Goal: Transaction & Acquisition: Book appointment/travel/reservation

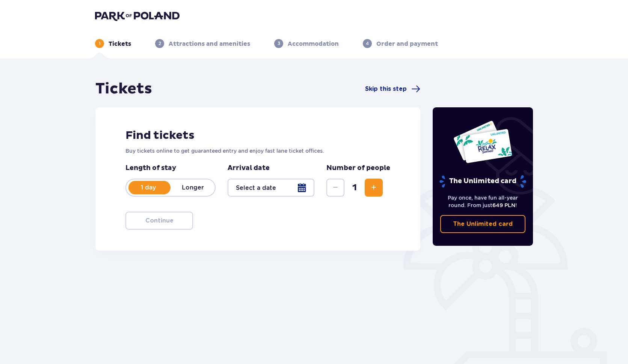
click at [270, 188] on div at bounding box center [270, 188] width 87 height 18
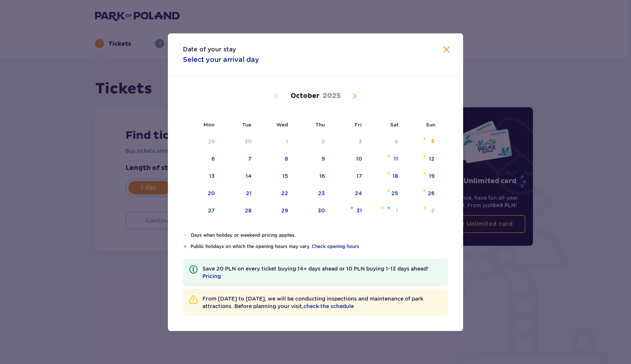
click at [136, 102] on div "Date of your stay Select your arrival day Mon Tue Wed Thu Fri Sat Sun September…" at bounding box center [315, 182] width 631 height 364
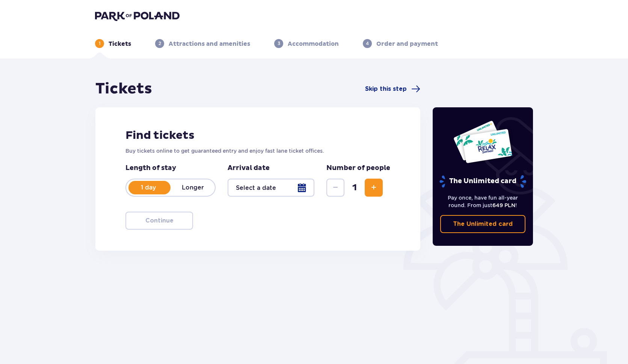
click at [266, 188] on div at bounding box center [270, 188] width 87 height 18
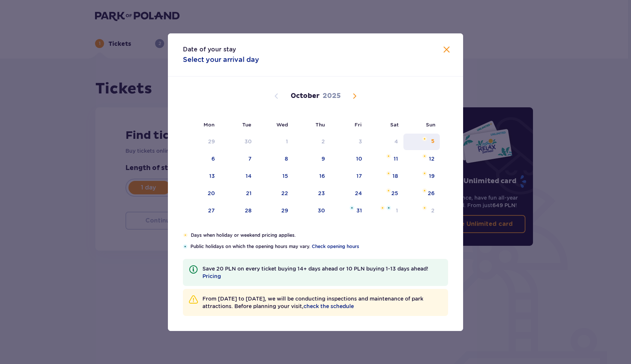
click at [422, 137] on img "Sunday, October 5, 2025" at bounding box center [424, 139] width 5 height 5
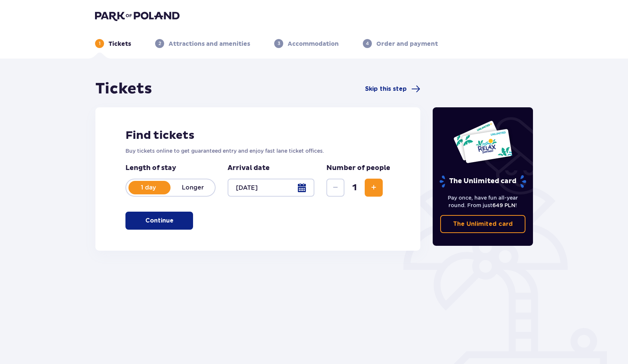
click at [379, 183] on button "Increase" at bounding box center [373, 188] width 18 height 18
click at [262, 187] on div at bounding box center [270, 188] width 87 height 18
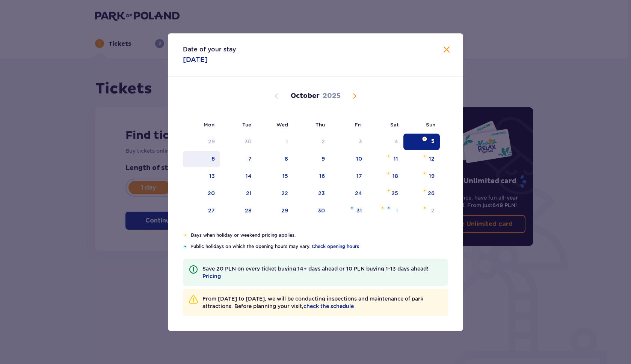
click at [214, 163] on div "6" at bounding box center [201, 159] width 37 height 17
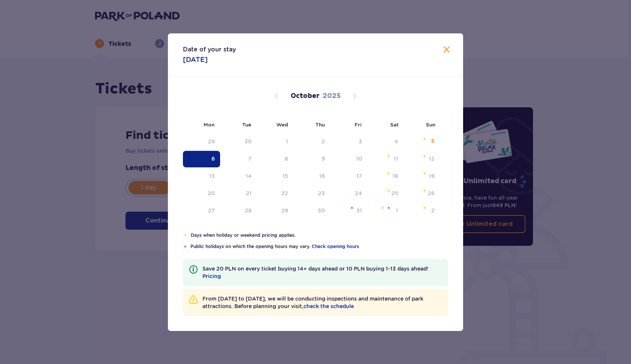
type input "06.10.25"
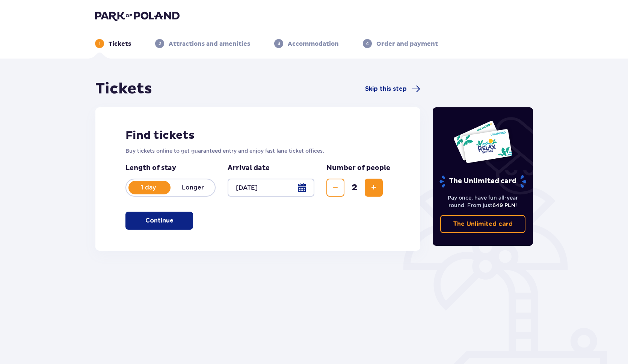
click at [159, 227] on button "Continue" at bounding box center [159, 221] width 68 height 18
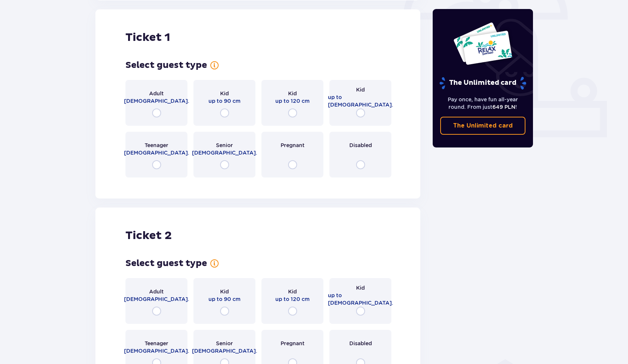
scroll to position [251, 0]
click at [153, 111] on input "radio" at bounding box center [156, 112] width 9 height 9
radio input "true"
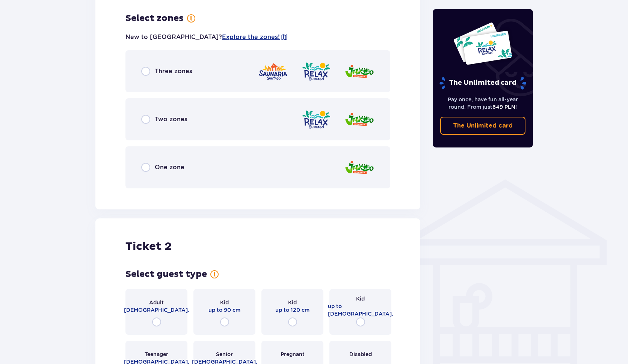
scroll to position [434, 0]
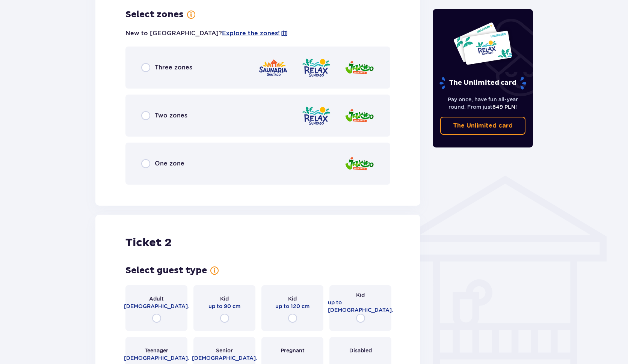
click at [170, 72] on div "Three zones" at bounding box center [166, 67] width 51 height 9
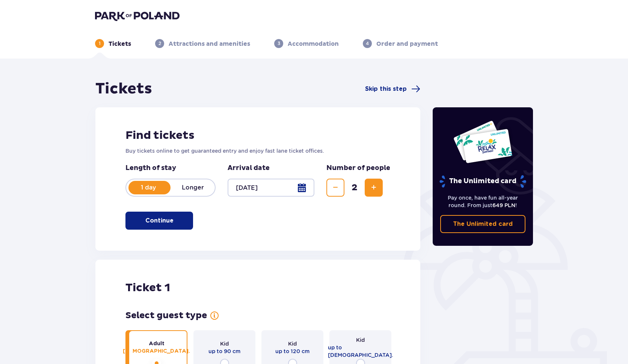
scroll to position [0, 0]
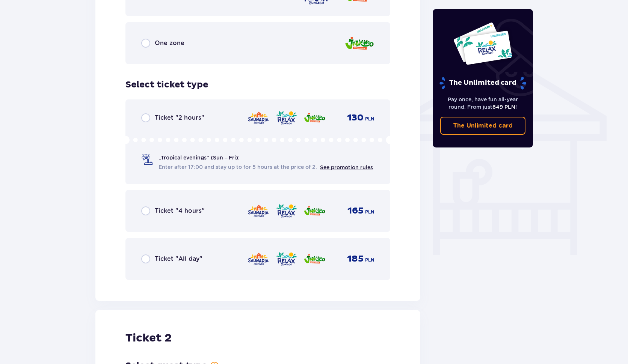
click at [185, 255] on span "Ticket "All day"" at bounding box center [179, 259] width 48 height 8
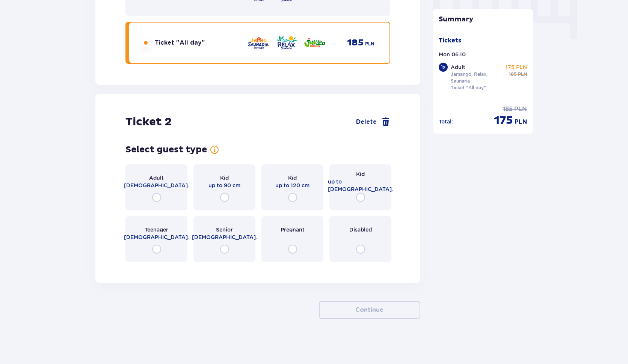
click at [158, 182] on span "18 - 65 y.o." at bounding box center [156, 186] width 65 height 8
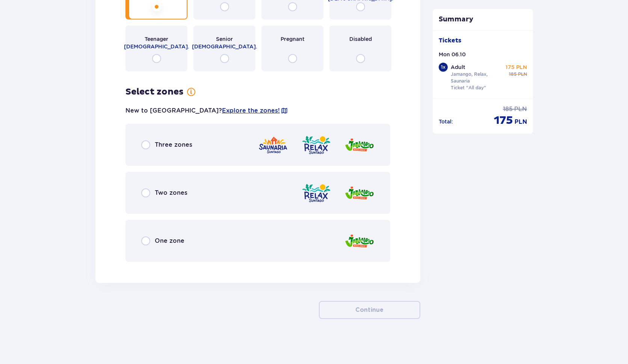
click at [175, 147] on span "Three zones" at bounding box center [174, 145] width 38 height 8
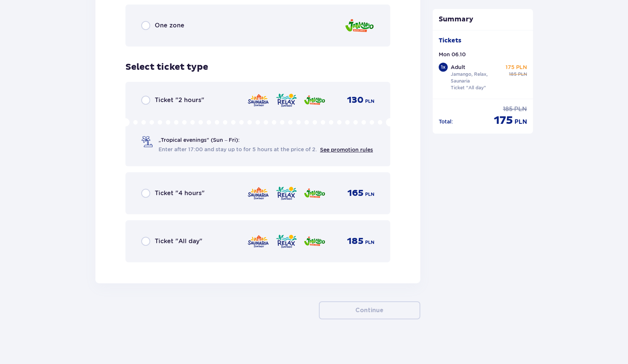
scroll to position [1177, 0]
click at [185, 239] on span "Ticket "All day"" at bounding box center [179, 241] width 48 height 8
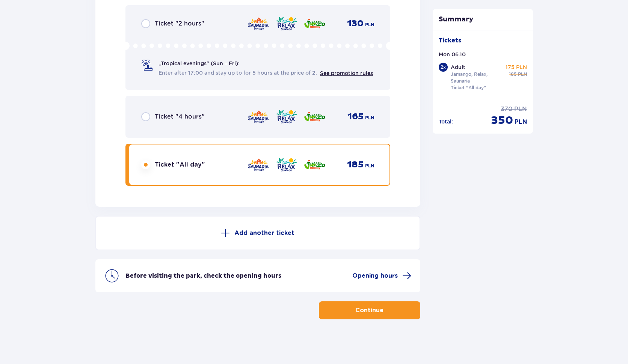
scroll to position [1254, 0]
drag, startPoint x: 487, startPoint y: 122, endPoint x: 516, endPoint y: 122, distance: 29.3
click at [504, 122] on div "Total : regular price 370 PLN discounted price 350 PLN" at bounding box center [482, 116] width 89 height 23
click at [360, 314] on p "Continue" at bounding box center [369, 310] width 28 height 8
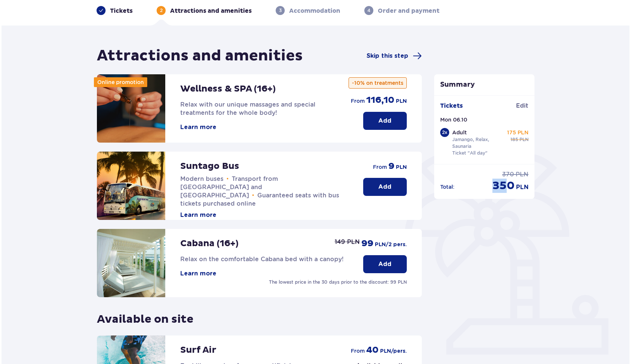
scroll to position [34, 0]
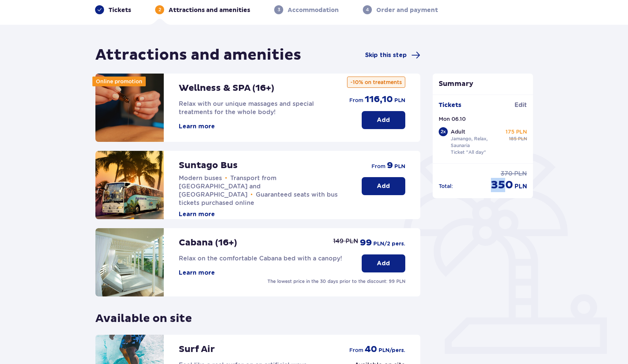
click at [193, 129] on button "Learn more" at bounding box center [197, 126] width 36 height 8
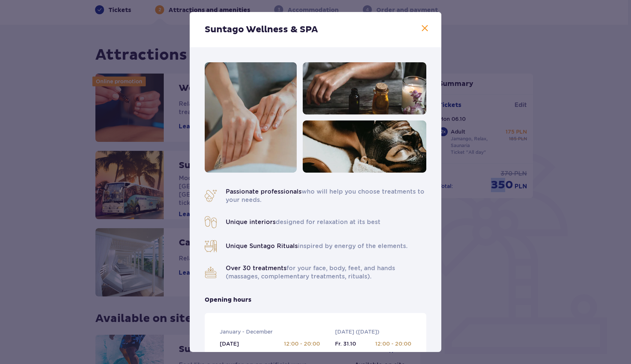
click at [420, 30] on span at bounding box center [424, 28] width 9 height 9
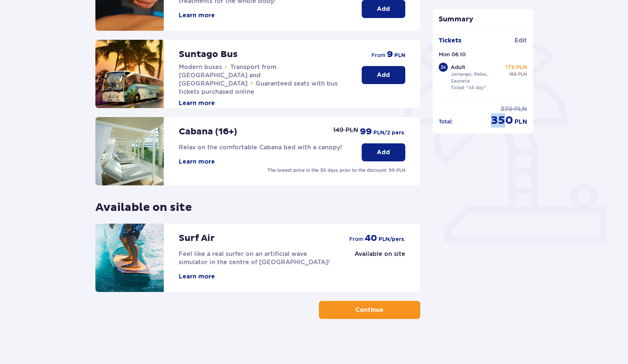
scroll to position [145, 0]
click at [192, 281] on div "Surf Air Feel like a real surfer on an artificial wave simulator in the centre …" at bounding box center [214, 258] width 239 height 68
click at [192, 276] on button "Learn more" at bounding box center [197, 277] width 36 height 8
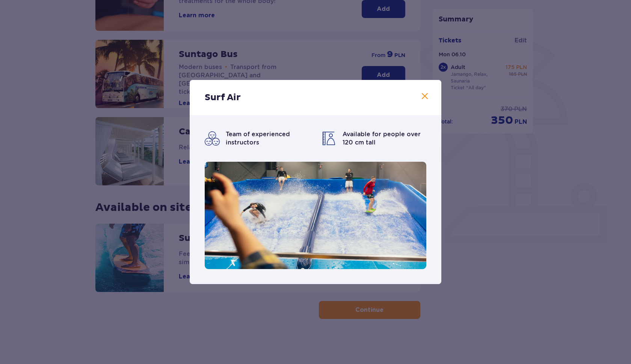
click at [430, 86] on div "Surf Air" at bounding box center [316, 97] width 252 height 35
click at [425, 93] on span at bounding box center [424, 96] width 9 height 9
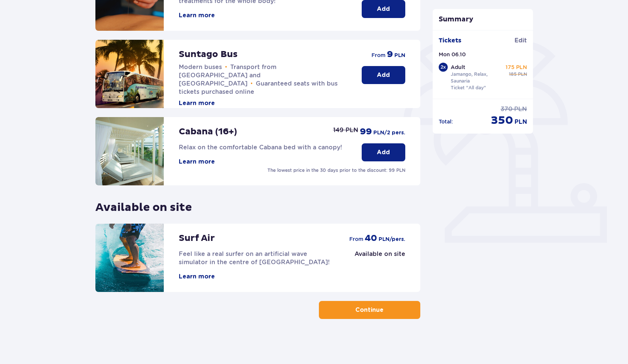
scroll to position [145, 0]
click at [387, 233] on div "from 40 PLN /pers." at bounding box center [377, 238] width 56 height 11
click at [364, 299] on div "Attractions and amenities Skip this step Online promotion Wellness & SPA (16+) …" at bounding box center [257, 127] width 325 height 384
click at [365, 311] on p "Continue" at bounding box center [369, 310] width 28 height 8
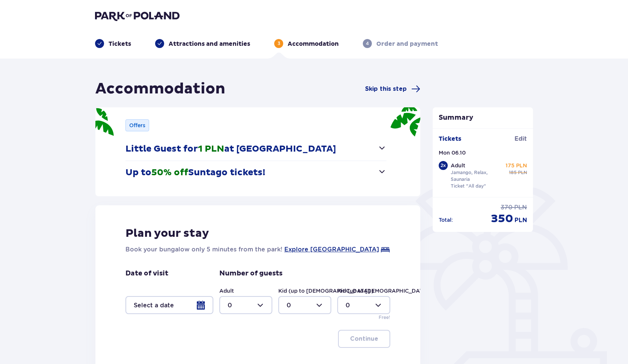
click at [200, 147] on span "1 PLN" at bounding box center [211, 148] width 26 height 11
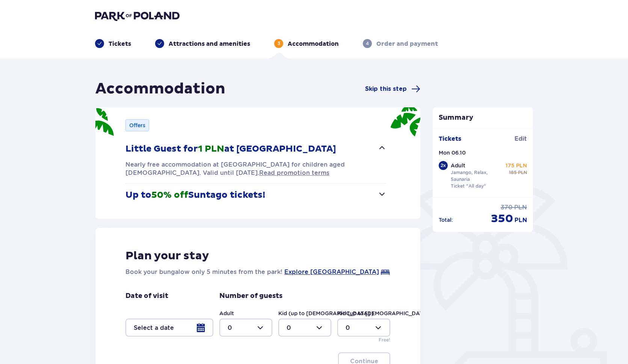
click at [200, 147] on span "1 PLN" at bounding box center [211, 148] width 26 height 11
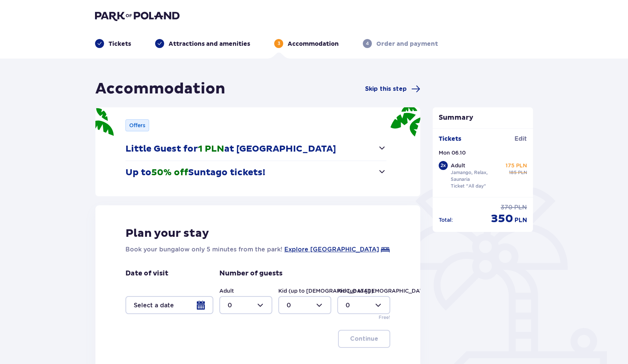
click at [273, 172] on button "Up to 50% off Suntago tickets!" at bounding box center [255, 172] width 261 height 23
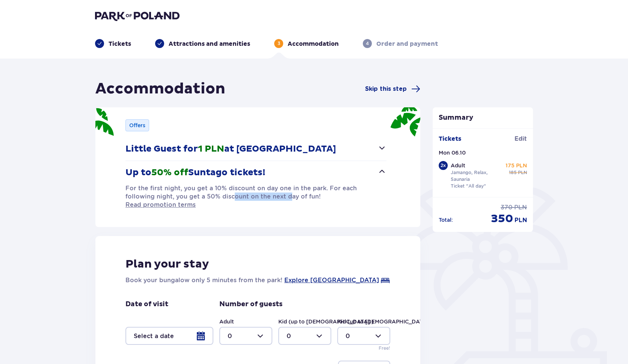
drag, startPoint x: 206, startPoint y: 193, endPoint x: 256, endPoint y: 199, distance: 49.9
click at [256, 199] on p "For the first night, you get a 10% discount on day one in the park. For each fo…" at bounding box center [255, 196] width 261 height 25
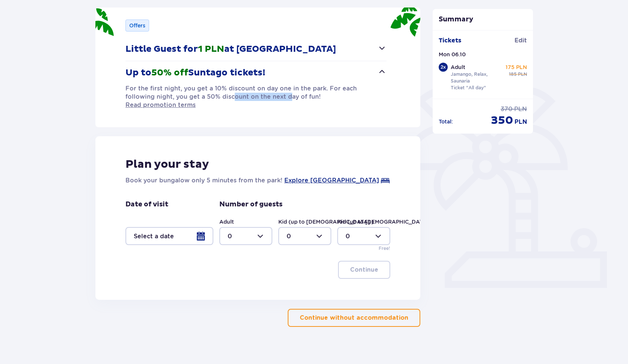
scroll to position [99, 0]
drag, startPoint x: 128, startPoint y: 173, endPoint x: 224, endPoint y: 172, distance: 96.1
click at [224, 176] on p "Book your bungalow only 5 minutes from the park!" at bounding box center [203, 180] width 157 height 9
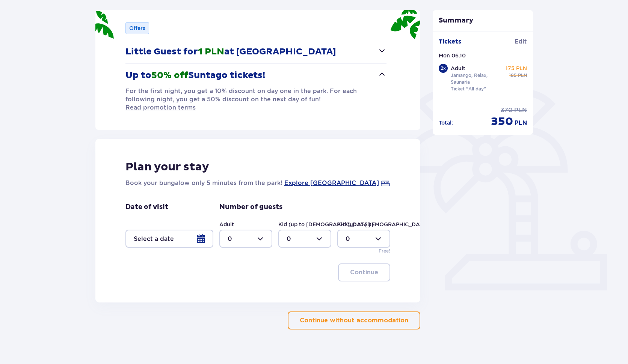
click at [191, 231] on div at bounding box center [169, 239] width 88 height 18
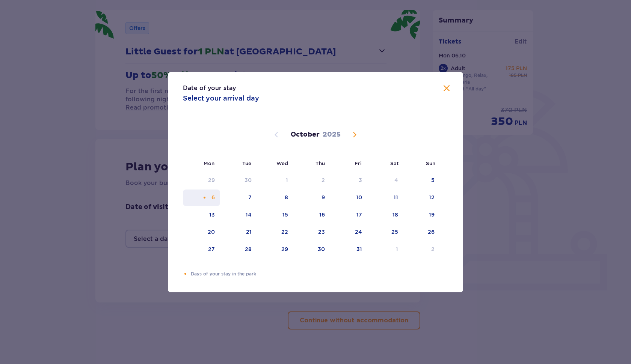
click at [213, 196] on div "6" at bounding box center [212, 198] width 3 height 8
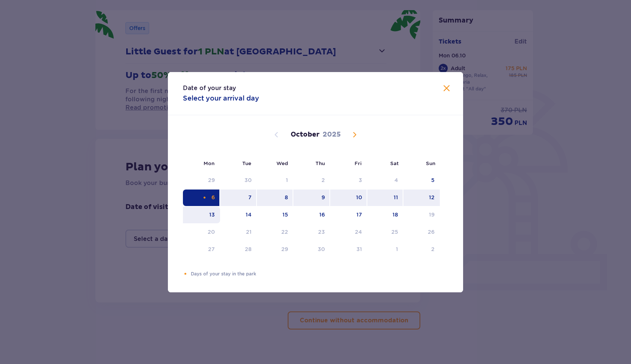
click at [213, 215] on div "13" at bounding box center [212, 215] width 6 height 8
type input "06.10.25 - 13.10.25"
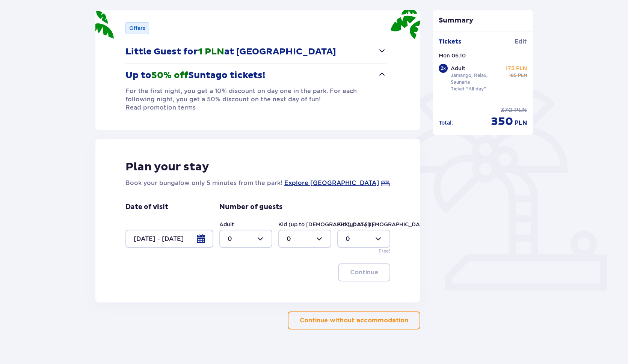
click at [236, 235] on div at bounding box center [245, 239] width 53 height 18
click at [230, 282] on p "2" at bounding box center [229, 285] width 4 height 8
type input "2"
click at [363, 268] on p "Continue" at bounding box center [364, 272] width 28 height 8
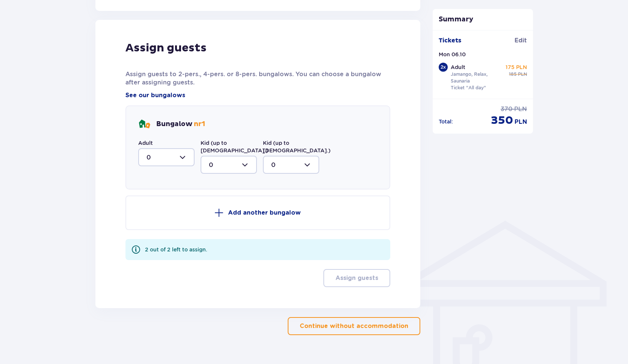
scroll to position [389, 0]
click at [180, 148] on div at bounding box center [166, 157] width 56 height 18
click at [166, 207] on div "2" at bounding box center [166, 211] width 40 height 8
type input "2"
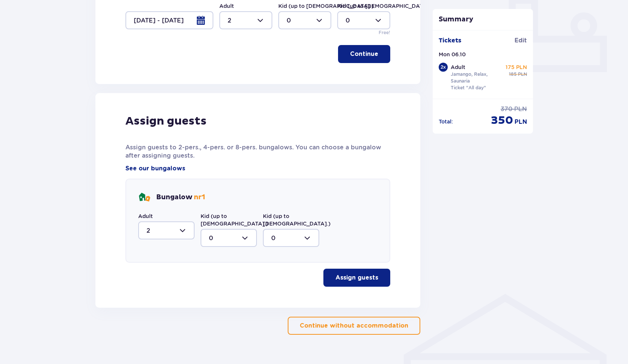
click at [346, 250] on div "Assign guests Assign guests to 2-pers., 4-pers. or 8-pers. bungalows. You can c…" at bounding box center [257, 200] width 265 height 173
click at [346, 269] on button "Assign guests" at bounding box center [356, 278] width 67 height 18
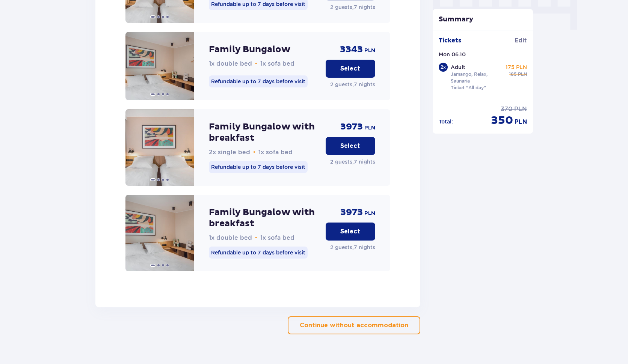
scroll to position [780, 0]
click at [358, 223] on button "Select" at bounding box center [350, 232] width 50 height 18
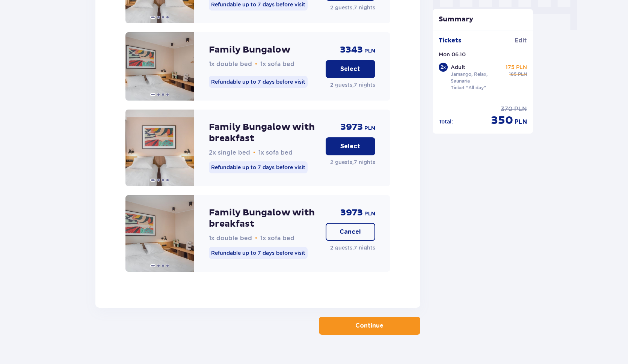
click at [366, 318] on button "Continue" at bounding box center [369, 326] width 101 height 18
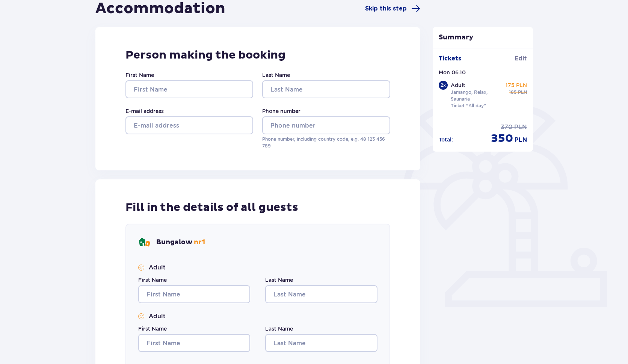
scroll to position [78, 0]
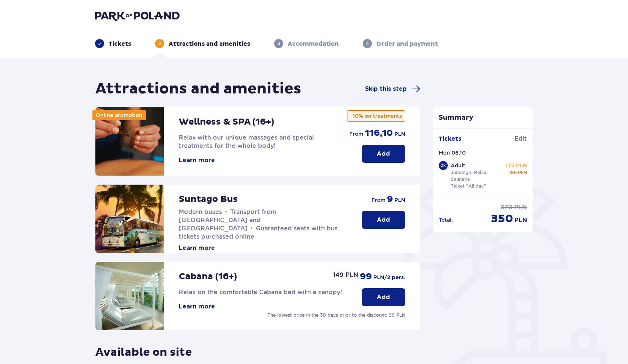
click at [138, 20] on img at bounding box center [137, 16] width 84 height 11
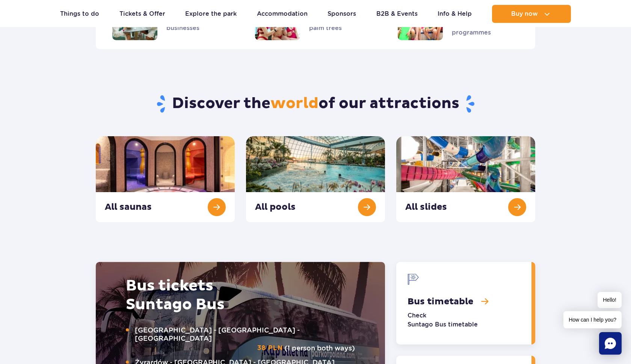
scroll to position [793, 0]
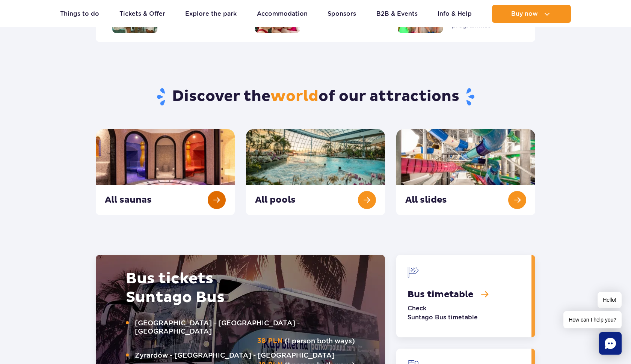
click at [222, 204] on link "All saunas" at bounding box center [165, 172] width 139 height 86
click at [359, 194] on link "All pools" at bounding box center [315, 172] width 139 height 86
click at [212, 194] on link "All saunas" at bounding box center [165, 172] width 139 height 86
click at [355, 194] on link "All pools" at bounding box center [315, 172] width 139 height 86
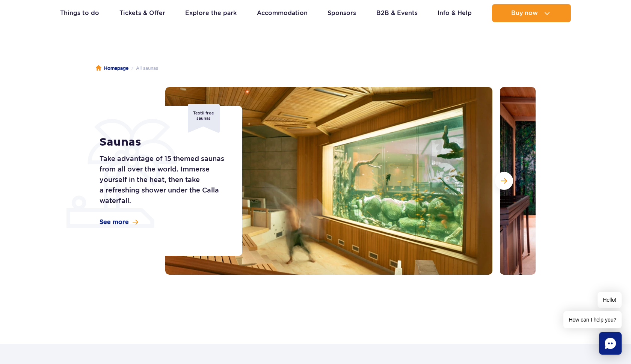
scroll to position [50, 0]
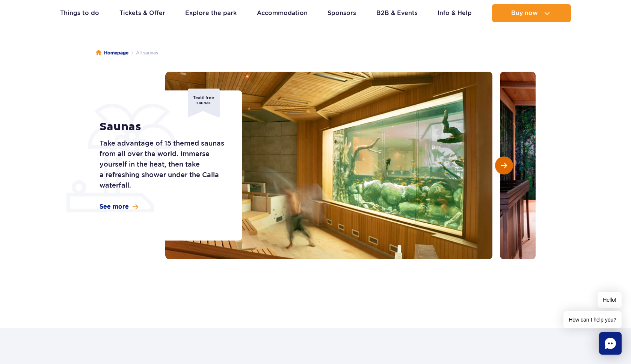
click at [511, 161] on button "Next slide" at bounding box center [504, 166] width 18 height 18
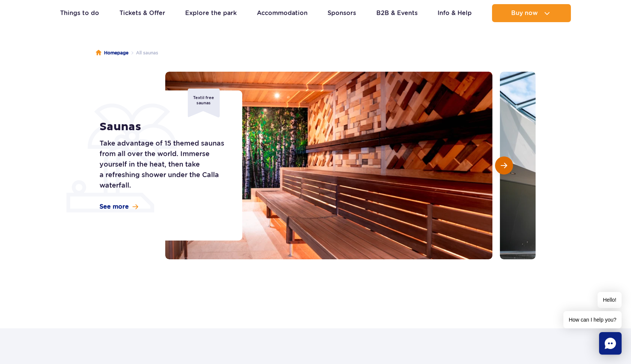
click at [508, 162] on button "Next slide" at bounding box center [504, 166] width 18 height 18
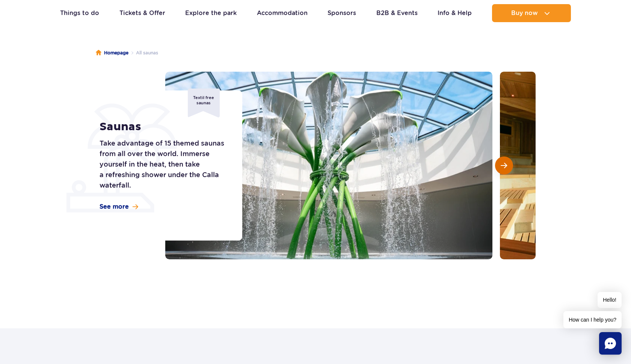
click at [508, 162] on button "Next slide" at bounding box center [504, 166] width 18 height 18
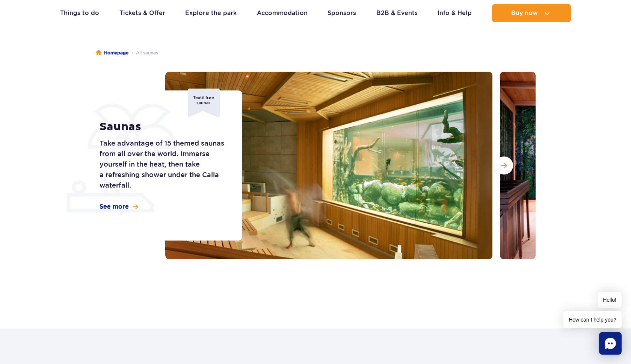
scroll to position [50, 0]
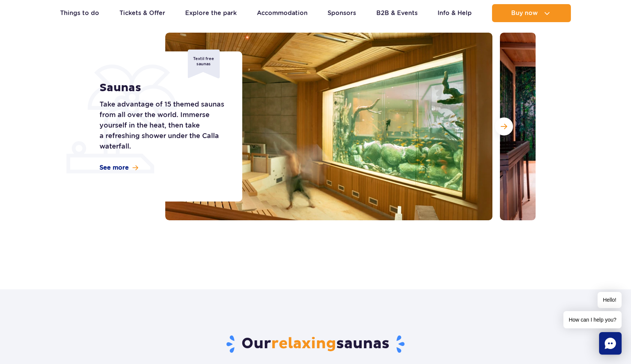
scroll to position [72, 0]
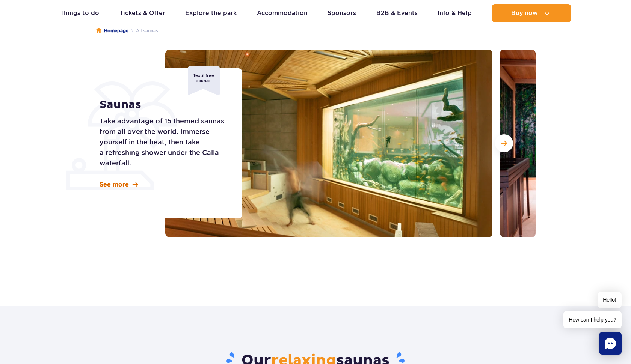
click at [132, 182] on link "See more" at bounding box center [118, 185] width 39 height 8
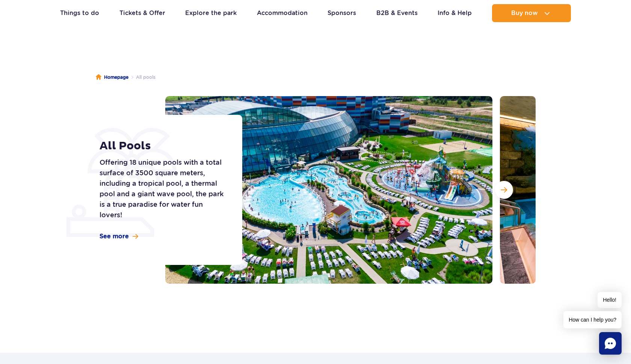
scroll to position [25, 0]
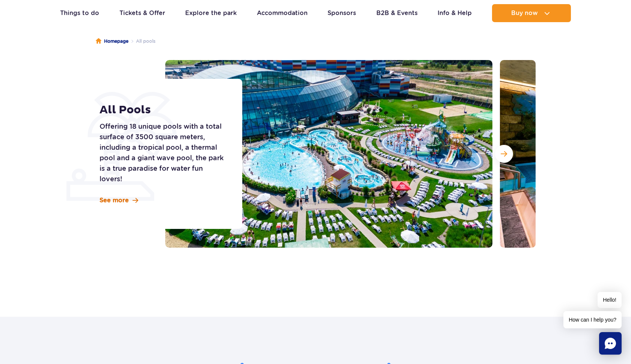
click at [130, 203] on link "See more" at bounding box center [118, 200] width 39 height 8
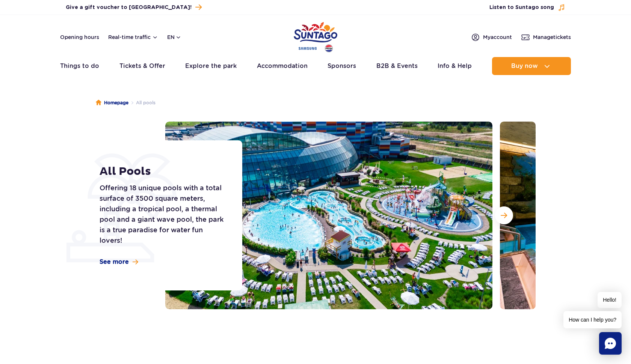
scroll to position [62, 0]
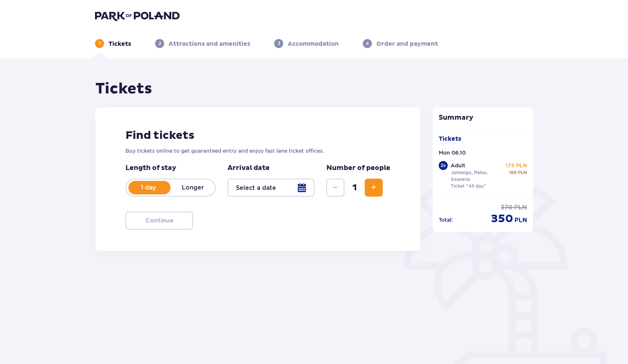
type input "[DATE]"
